Goal: Task Accomplishment & Management: Use online tool/utility

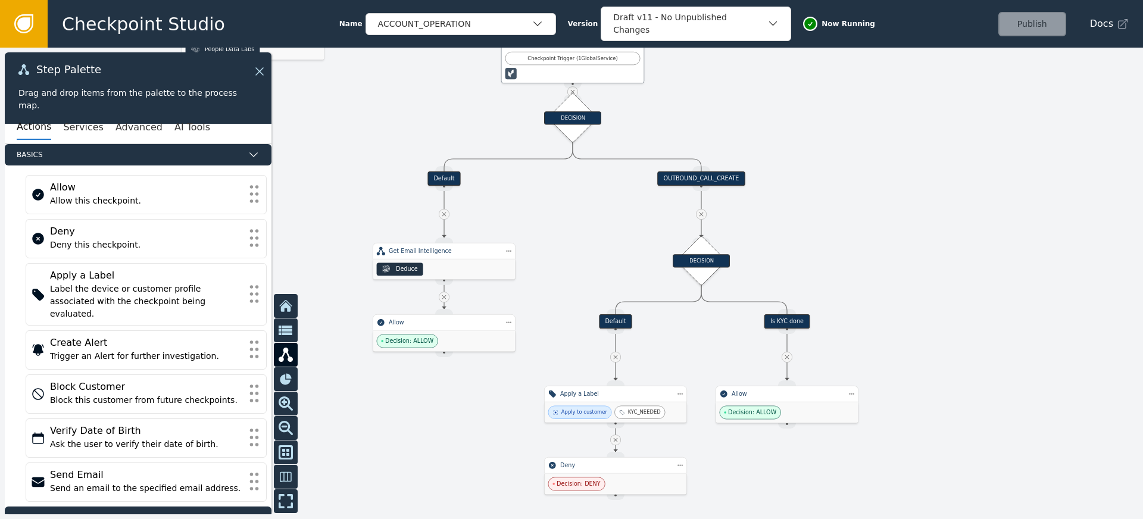
drag, startPoint x: 889, startPoint y: 261, endPoint x: 856, endPoint y: 184, distance: 84.0
click at [856, 184] on div at bounding box center [571, 283] width 1143 height 471
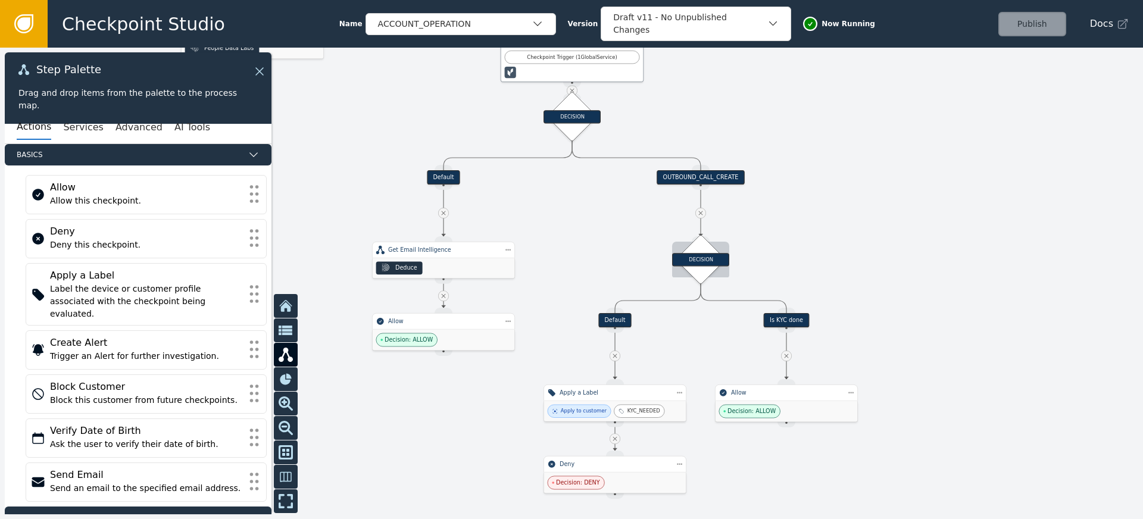
click at [698, 262] on div "DECISION" at bounding box center [700, 259] width 57 height 13
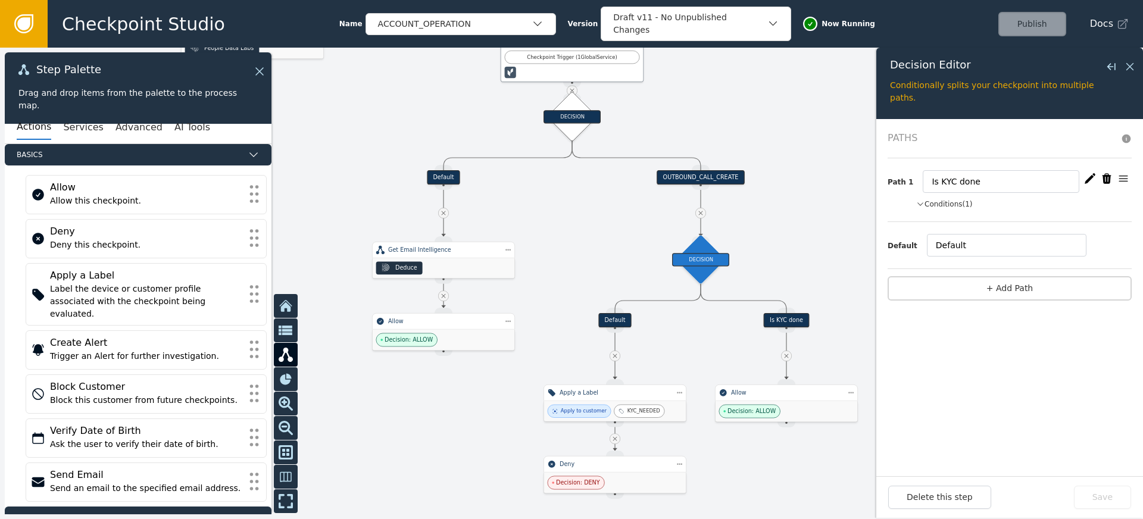
click at [956, 202] on button "Conditions (1)" at bounding box center [944, 204] width 57 height 11
click at [956, 202] on button "Conditions" at bounding box center [939, 204] width 46 height 11
click at [614, 318] on div "Default" at bounding box center [614, 320] width 33 height 14
click at [783, 319] on div "Is KYC done" at bounding box center [785, 320] width 45 height 14
click at [1131, 65] on icon at bounding box center [1129, 66] width 7 height 7
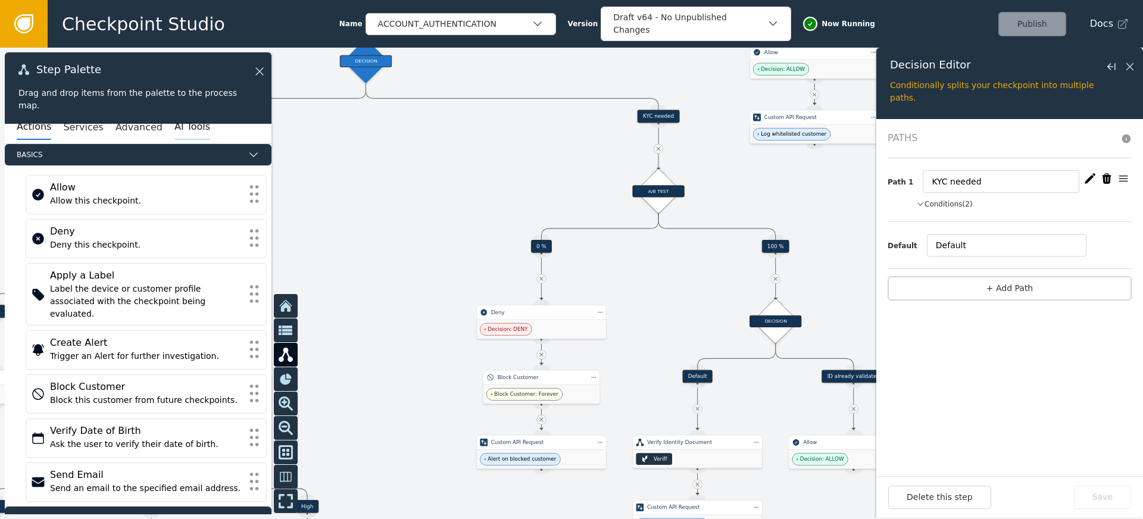
click at [181, 118] on button "AI Tools" at bounding box center [192, 127] width 36 height 25
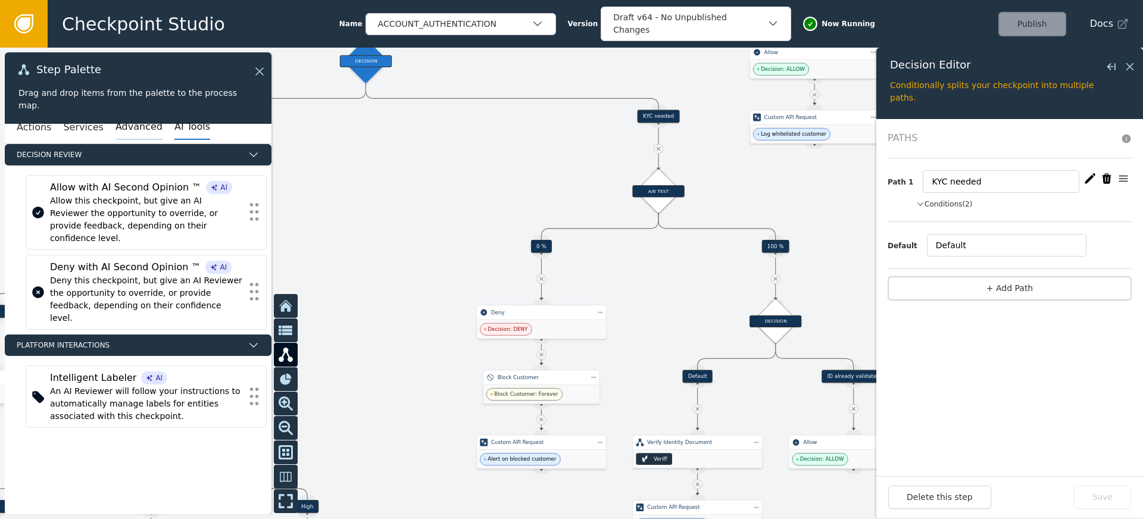
click at [115, 130] on button "Advanced" at bounding box center [138, 127] width 47 height 25
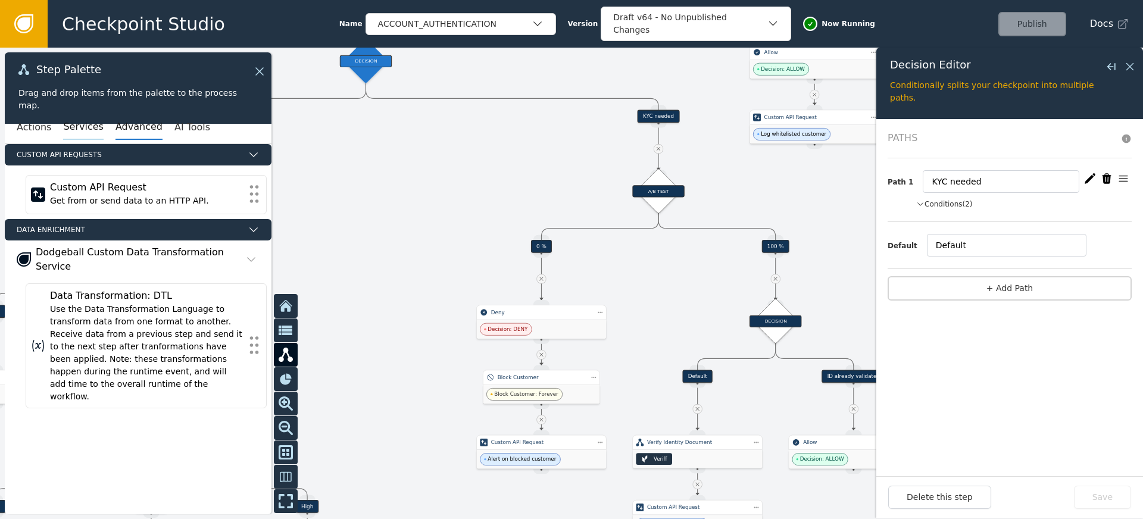
click at [77, 129] on button "Services" at bounding box center [83, 127] width 40 height 25
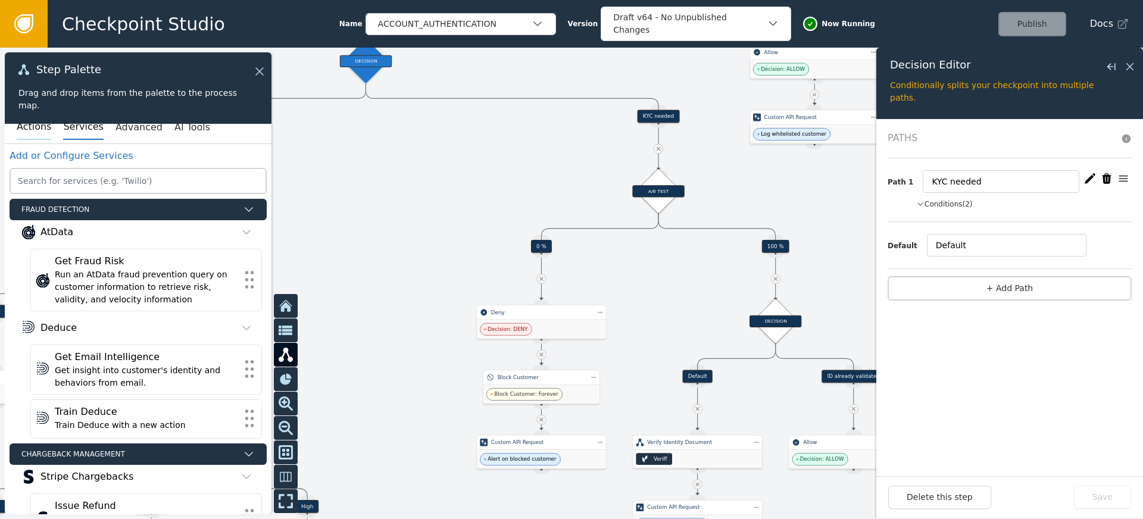
click at [40, 129] on button "Actions" at bounding box center [34, 127] width 35 height 25
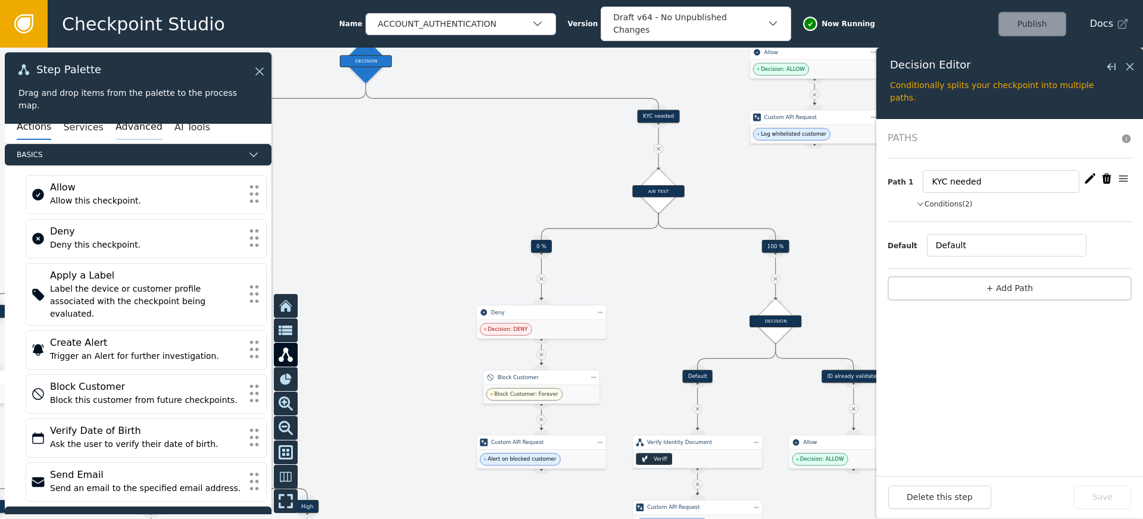
click at [115, 126] on button "Advanced" at bounding box center [138, 127] width 47 height 25
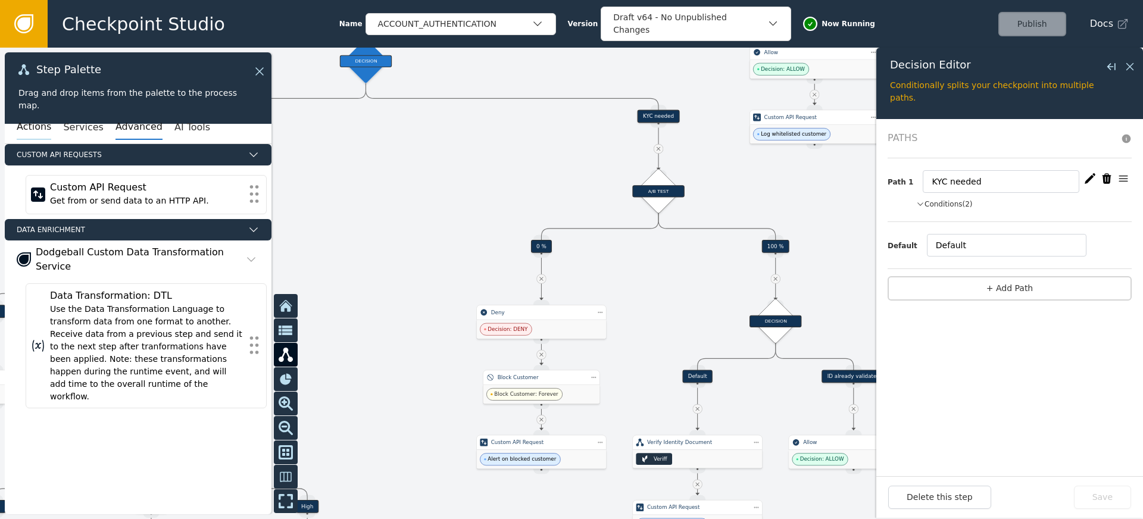
click at [23, 124] on button "Actions" at bounding box center [34, 127] width 35 height 25
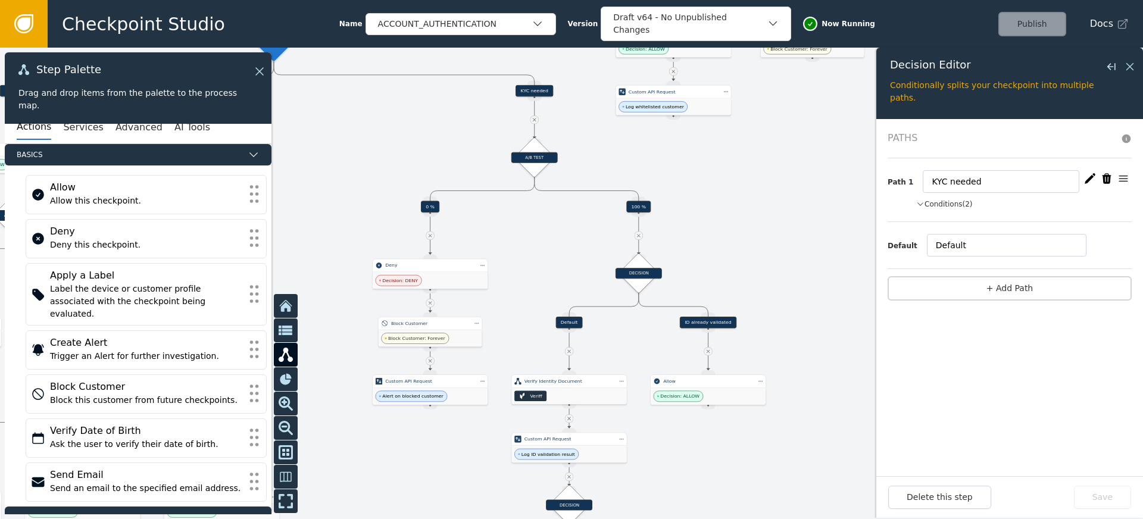
drag, startPoint x: 671, startPoint y: 270, endPoint x: 555, endPoint y: 230, distance: 123.1
click at [555, 230] on div at bounding box center [571, 283] width 1143 height 471
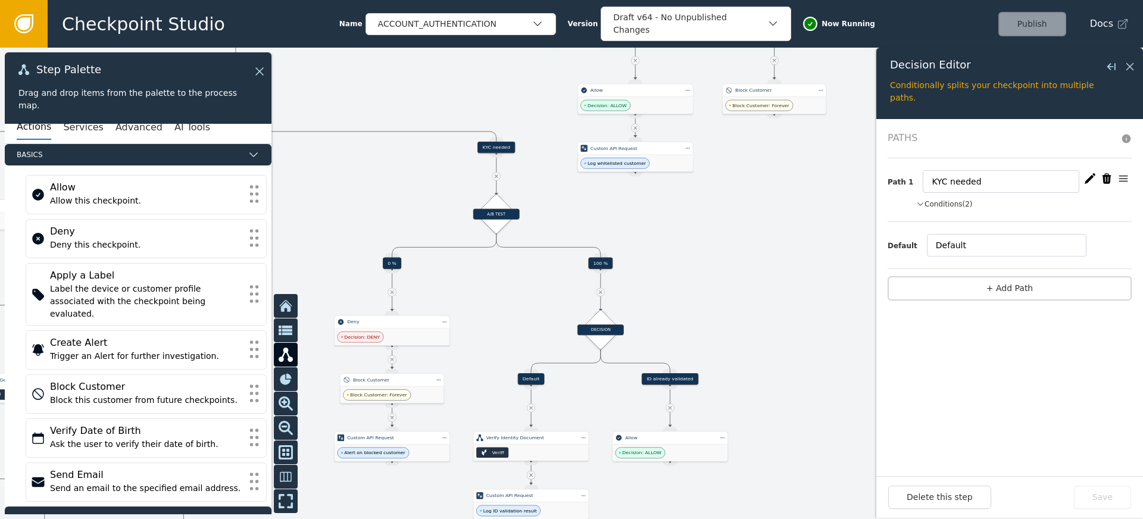
drag, startPoint x: 771, startPoint y: 216, endPoint x: 719, endPoint y: 270, distance: 74.9
click at [731, 273] on div at bounding box center [571, 283] width 1143 height 471
drag, startPoint x: 715, startPoint y: 264, endPoint x: 587, endPoint y: 323, distance: 140.9
click at [587, 323] on div at bounding box center [571, 283] width 1143 height 471
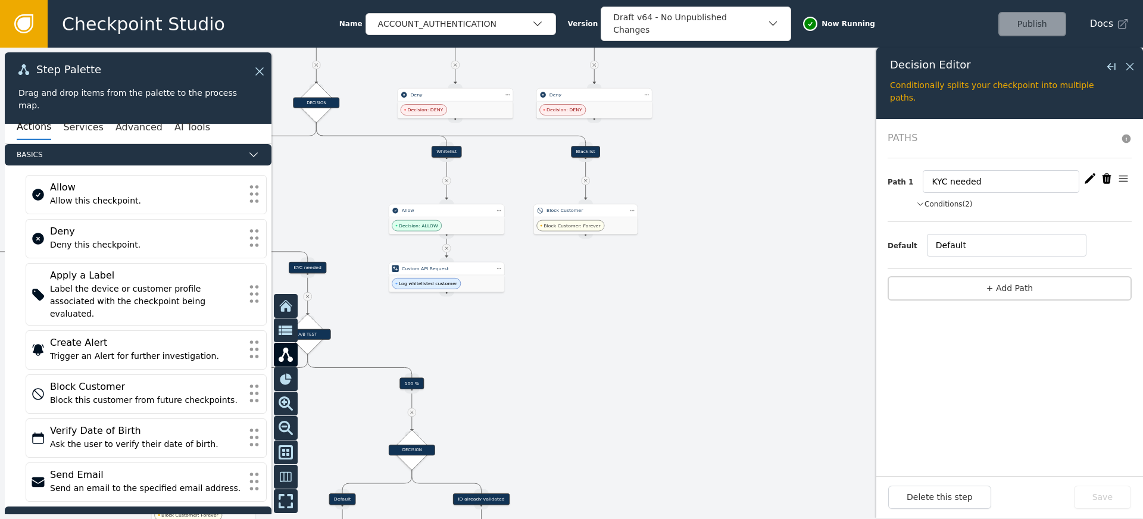
drag, startPoint x: 716, startPoint y: 251, endPoint x: 725, endPoint y: 338, distance: 87.9
click at [733, 349] on div at bounding box center [571, 283] width 1143 height 471
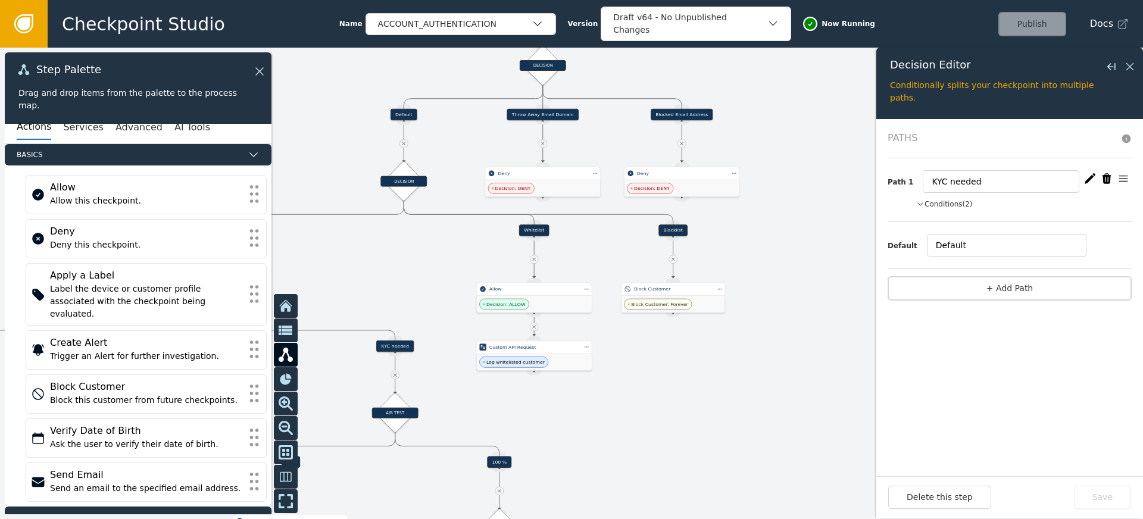
drag, startPoint x: 721, startPoint y: 351, endPoint x: 746, endPoint y: 302, distance: 55.4
click at [725, 363] on div at bounding box center [571, 283] width 1143 height 471
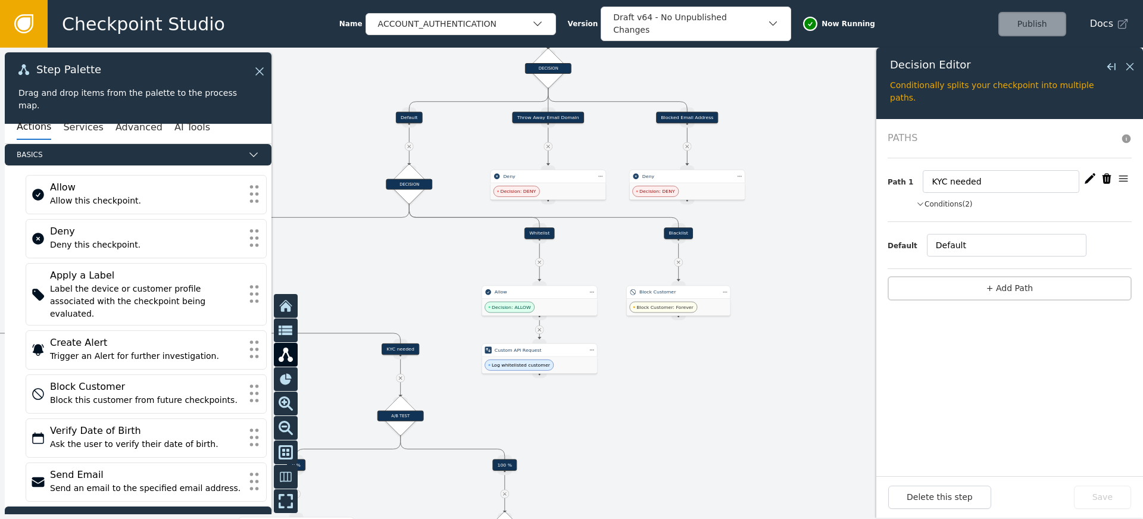
drag, startPoint x: 763, startPoint y: 255, endPoint x: 805, endPoint y: 277, distance: 46.6
click at [805, 277] on div at bounding box center [571, 283] width 1143 height 471
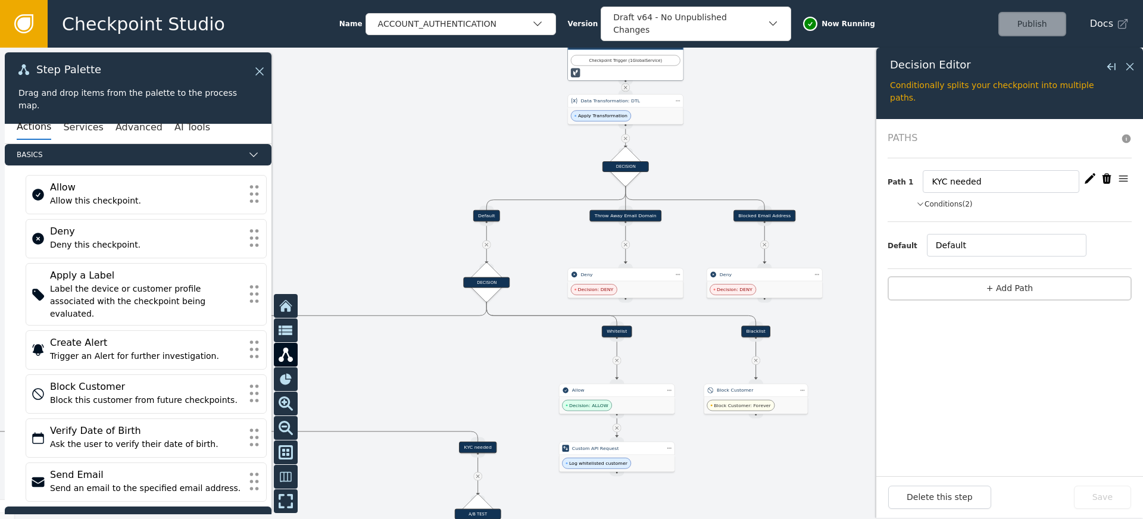
drag, startPoint x: 399, startPoint y: 171, endPoint x: 390, endPoint y: 189, distance: 20.2
click at [390, 189] on div at bounding box center [571, 283] width 1143 height 471
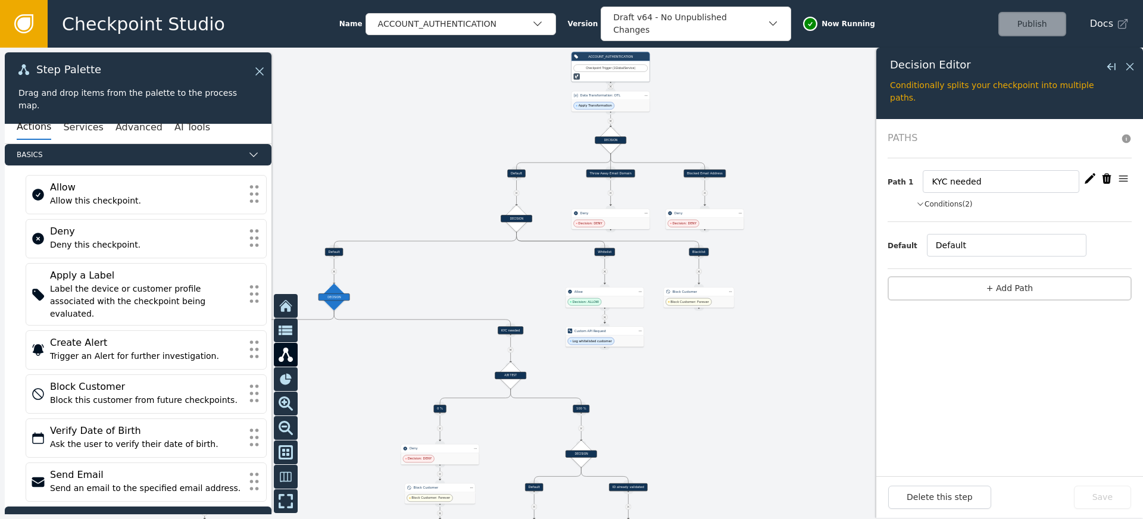
drag, startPoint x: 392, startPoint y: 177, endPoint x: 497, endPoint y: 129, distance: 116.4
click at [492, 130] on div at bounding box center [571, 283] width 1143 height 471
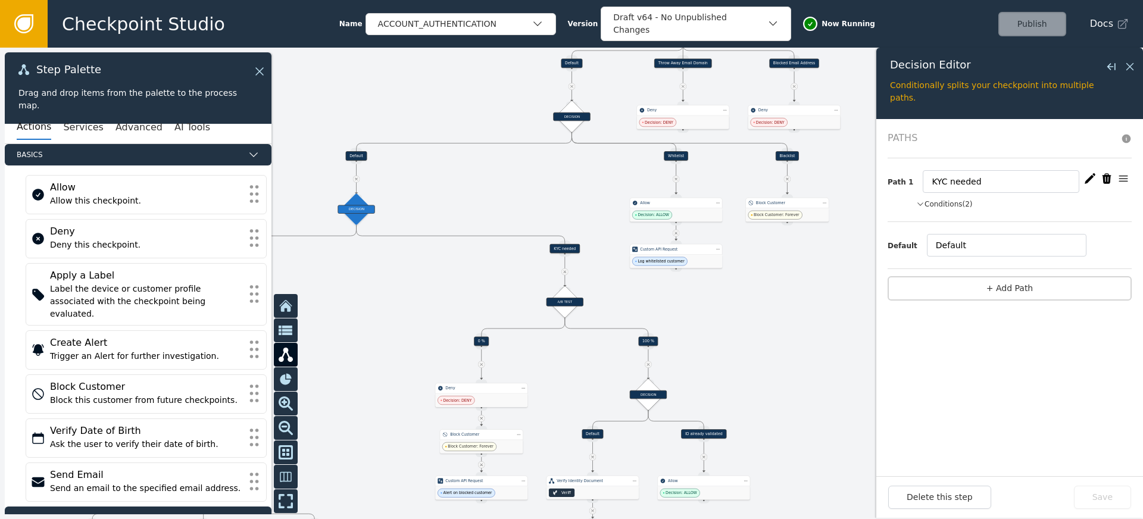
drag, startPoint x: 486, startPoint y: 248, endPoint x: 488, endPoint y: 139, distance: 109.5
click at [489, 142] on div at bounding box center [571, 283] width 1143 height 471
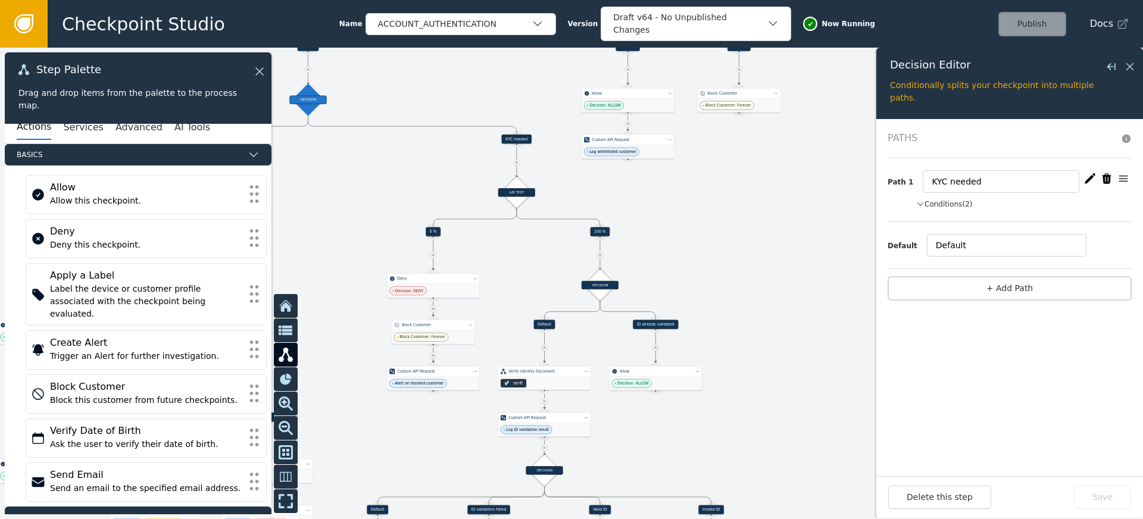
drag, startPoint x: 464, startPoint y: 218, endPoint x: 431, endPoint y: 162, distance: 64.3
click at [431, 162] on div at bounding box center [571, 283] width 1143 height 471
drag, startPoint x: 353, startPoint y: 190, endPoint x: 534, endPoint y: 208, distance: 181.2
click at [511, 202] on div at bounding box center [571, 283] width 1143 height 471
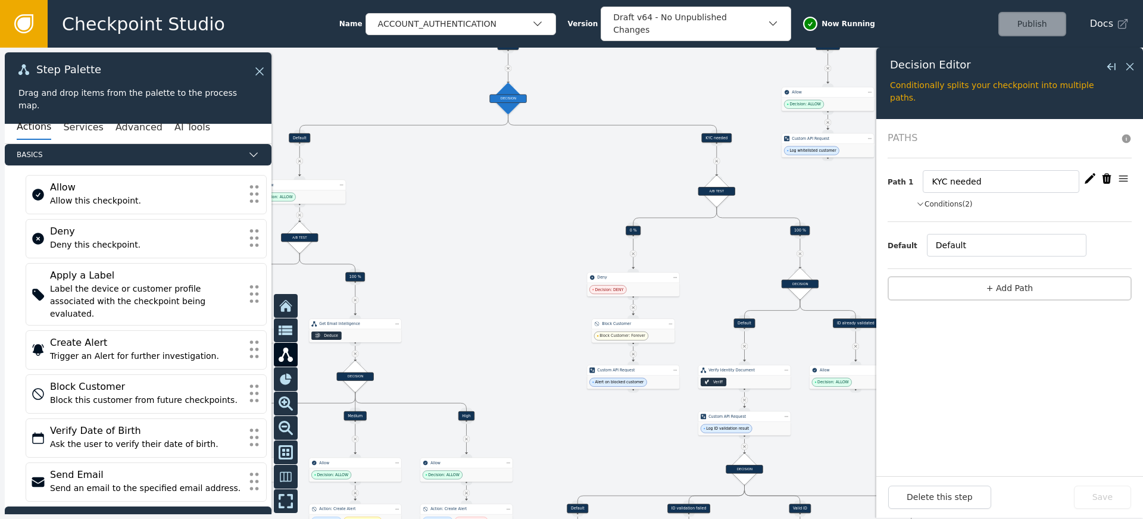
drag, startPoint x: 456, startPoint y: 211, endPoint x: 580, endPoint y: 175, distance: 129.0
click at [571, 177] on div at bounding box center [571, 283] width 1143 height 471
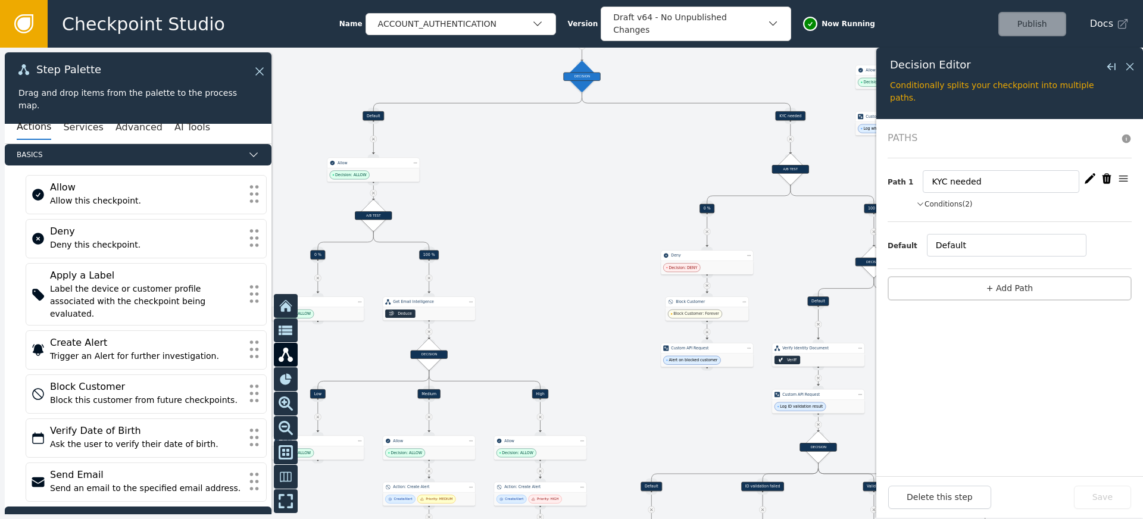
drag, startPoint x: 587, startPoint y: 184, endPoint x: 514, endPoint y: 234, distance: 88.6
click at [541, 234] on div at bounding box center [571, 283] width 1143 height 471
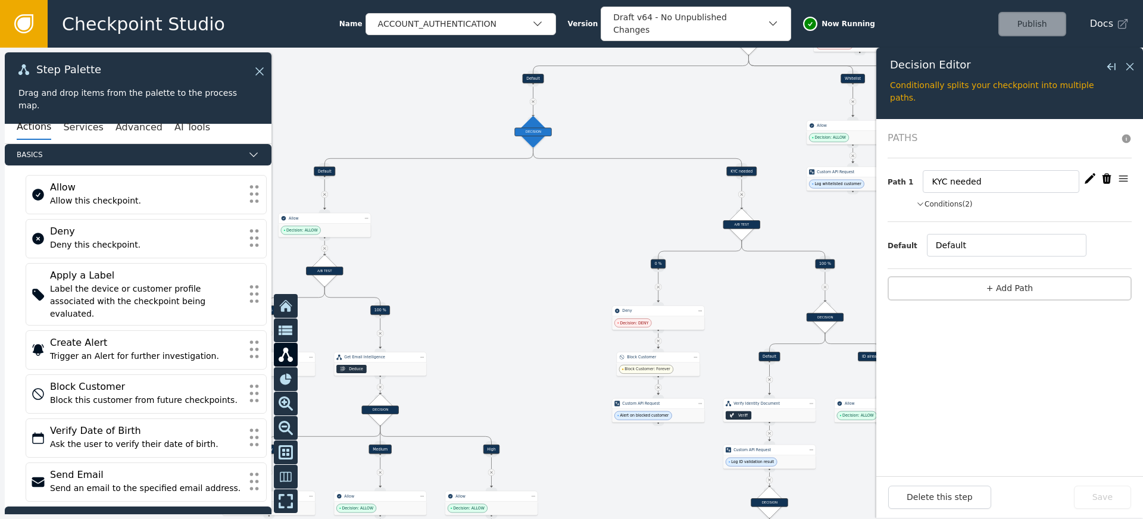
drag, startPoint x: 520, startPoint y: 242, endPoint x: 625, endPoint y: 218, distance: 107.4
click at [625, 218] on div at bounding box center [571, 283] width 1143 height 471
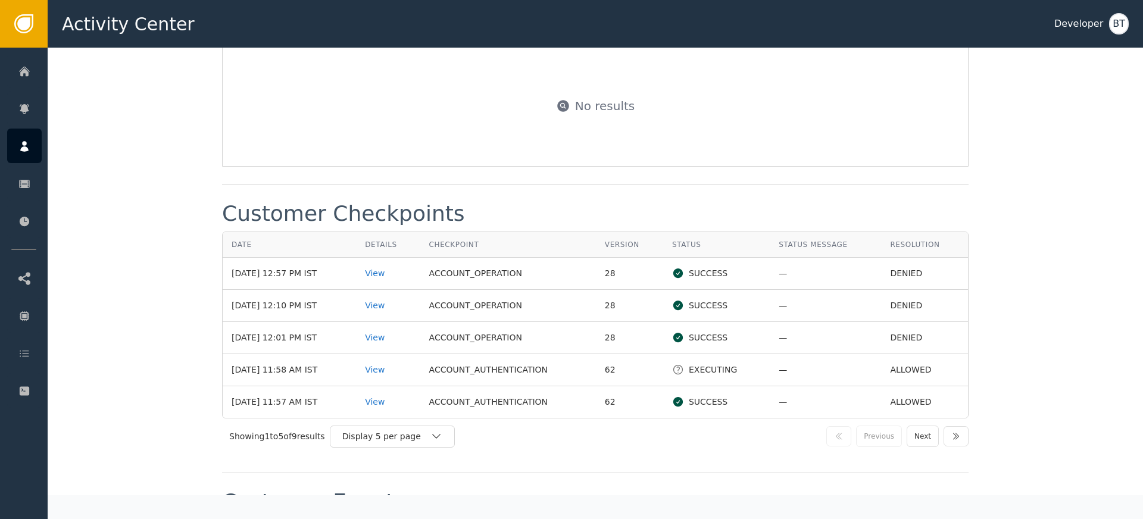
scroll to position [1322, 0]
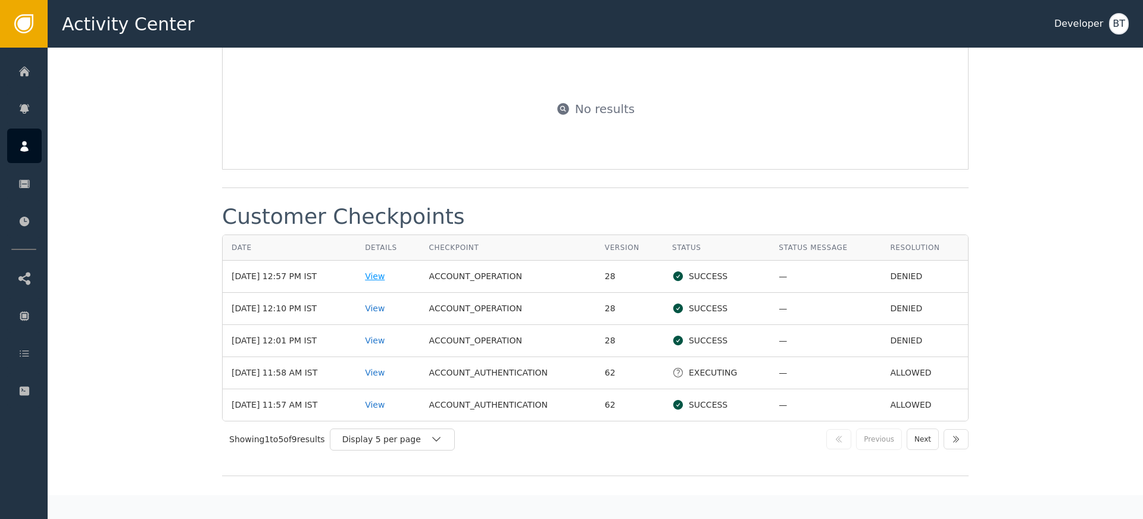
click at [381, 274] on div "View" at bounding box center [388, 276] width 46 height 12
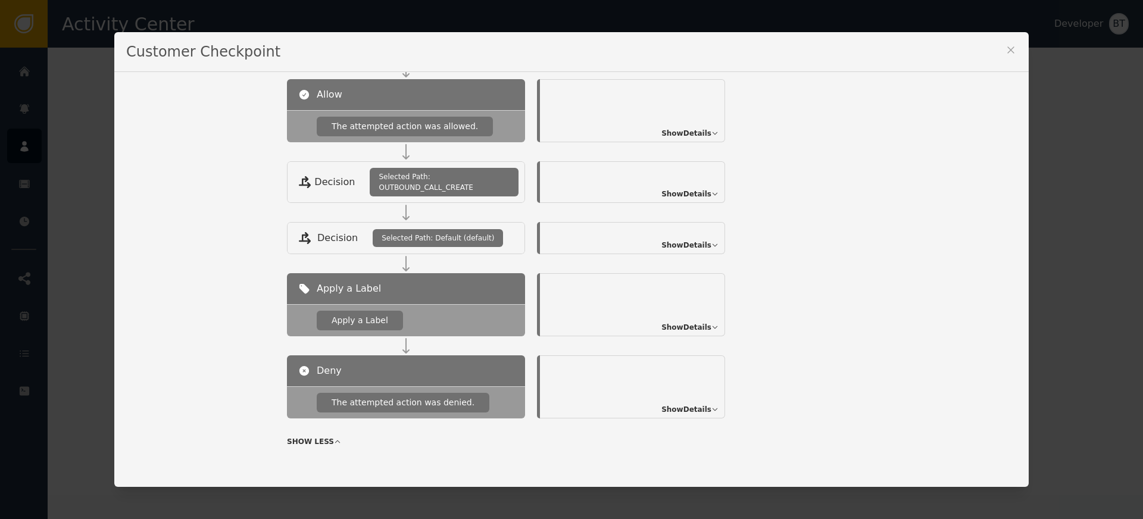
scroll to position [274, 0]
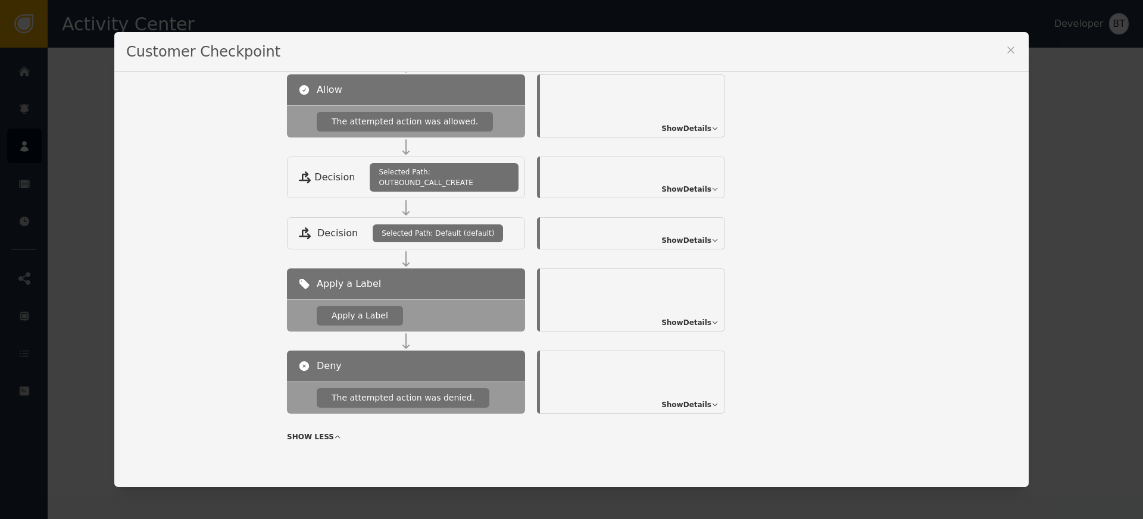
click at [692, 399] on span "Show Details" at bounding box center [686, 404] width 50 height 11
drag, startPoint x: 596, startPoint y: 377, endPoint x: 578, endPoint y: 394, distance: 24.8
click at [583, 403] on div "Outcome: Denied The attempted action was rejected and not allowed to proceed. H…" at bounding box center [632, 383] width 185 height 64
click at [578, 391] on div "The attempted action was rejected and not allowed to proceed." at bounding box center [632, 381] width 173 height 21
click at [690, 315] on div "Show Details" at bounding box center [632, 299] width 185 height 63
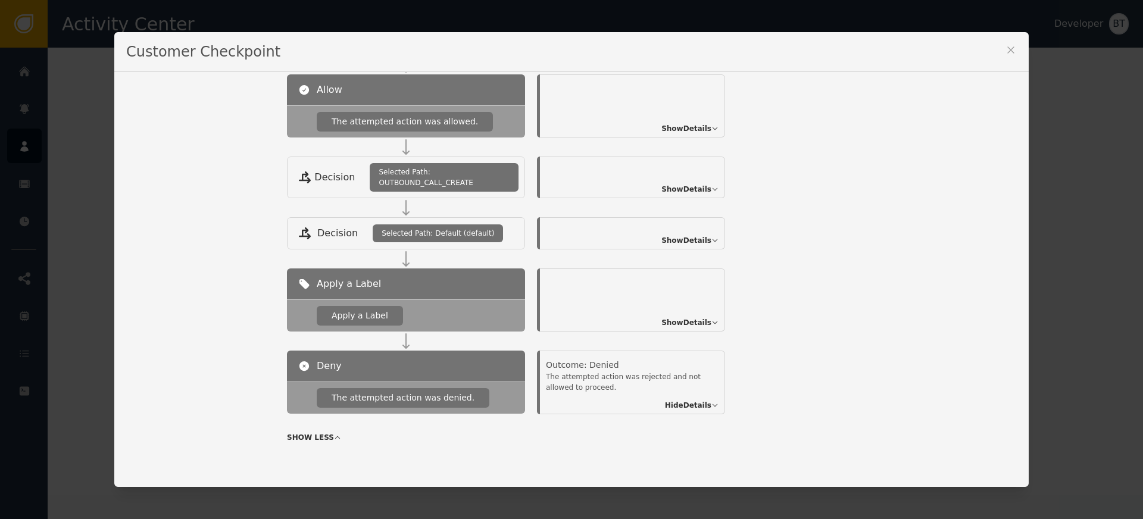
click at [689, 319] on span "Show Details" at bounding box center [686, 322] width 50 height 11
